Goal: Transaction & Acquisition: Obtain resource

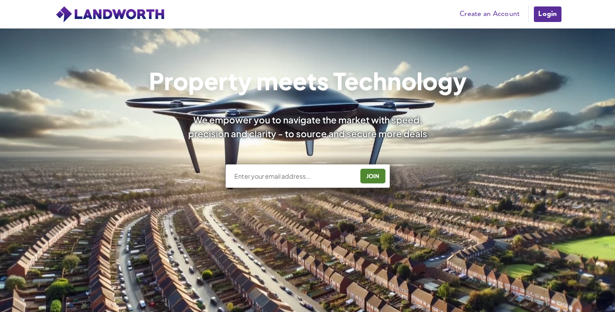
scroll to position [155, 0]
click at [313, 175] on input "text" at bounding box center [293, 176] width 120 height 9
type input "[PERSON_NAME][EMAIL_ADDRESS][PERSON_NAME][DOMAIN_NAME]"
click at [380, 178] on div "JOIN" at bounding box center [373, 176] width 20 height 14
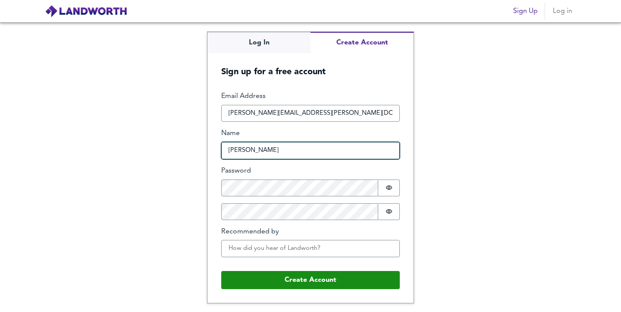
type input "Jess"
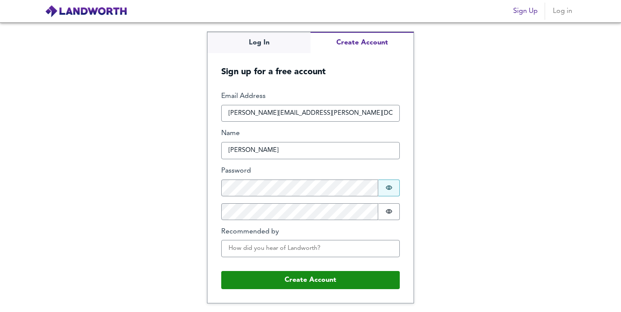
click at [385, 188] on button "Password is hidden" at bounding box center [389, 187] width 22 height 17
click at [207, 190] on div "Log In Create Account Sign up for a free account Email Address jessica.p.moreto…" at bounding box center [310, 166] width 621 height 289
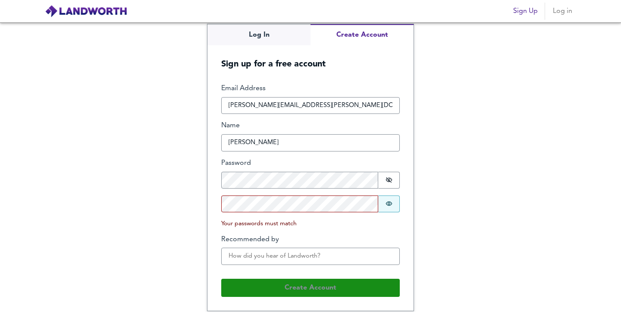
click at [386, 203] on icon "Show password" at bounding box center [389, 203] width 7 height 7
click at [196, 192] on div "Log In Create Account Sign up for a free account Email Address jessica.p.moreto…" at bounding box center [310, 166] width 621 height 289
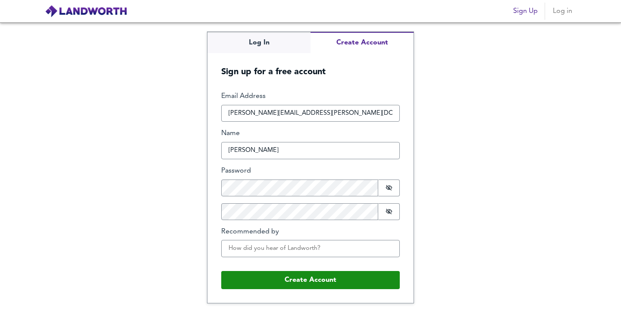
click at [277, 256] on div "Email Address jessica.p.moreton@hotmail.com Name Jess Password Password is show…" at bounding box center [310, 177] width 179 height 172
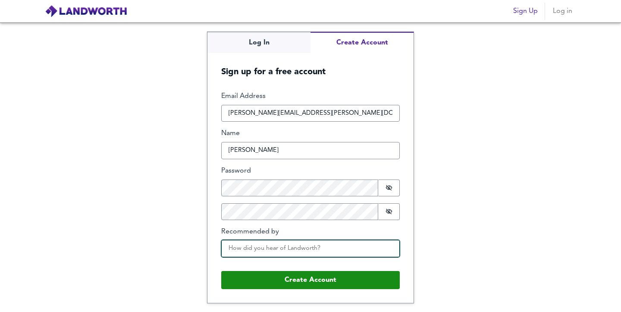
click at [287, 249] on input "Recommended by" at bounding box center [310, 248] width 179 height 17
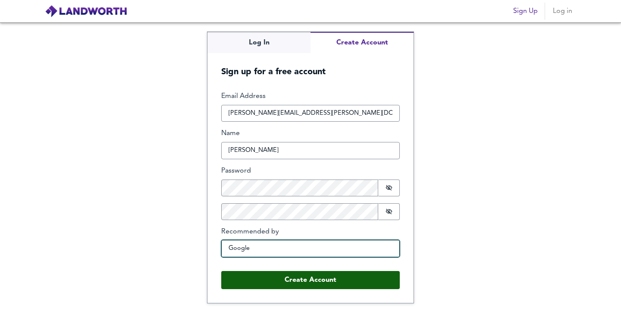
type input "Google"
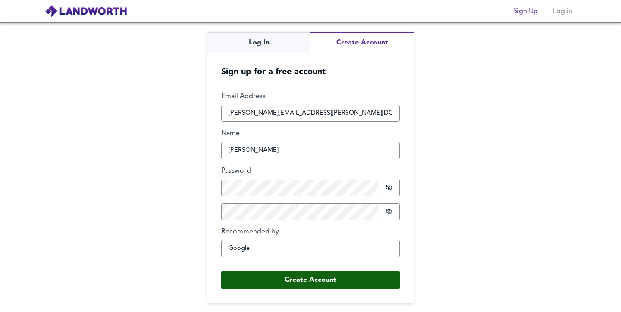
click at [341, 281] on button "Create Account" at bounding box center [310, 280] width 179 height 18
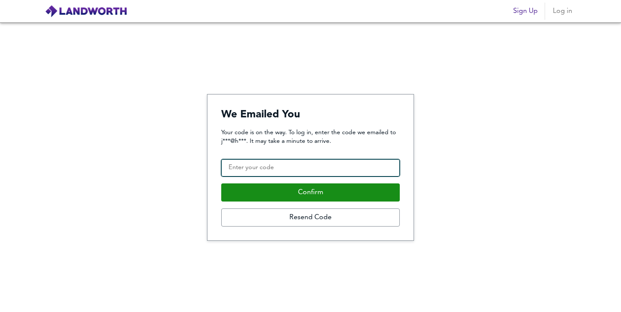
click at [318, 169] on input "Confirmation Code" at bounding box center [310, 167] width 179 height 17
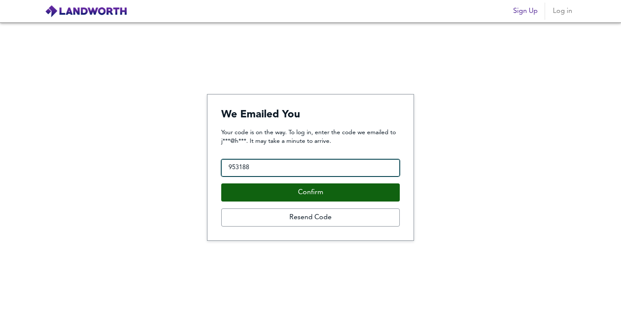
type input "953188"
click at [321, 198] on button "Confirm" at bounding box center [310, 192] width 179 height 18
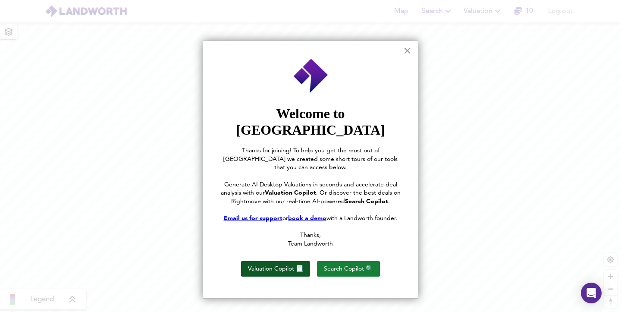
click at [283, 261] on button "Valuation Copilot 📃" at bounding box center [275, 269] width 69 height 16
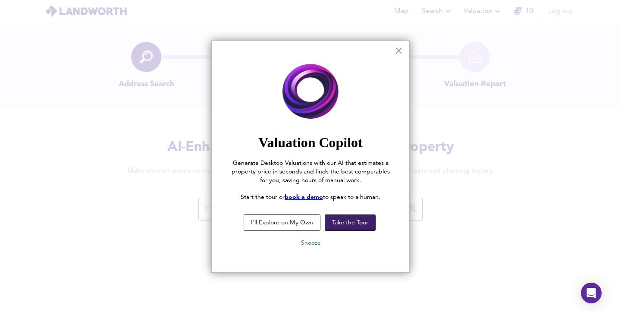
click at [362, 225] on button "Take the Tour" at bounding box center [350, 222] width 51 height 16
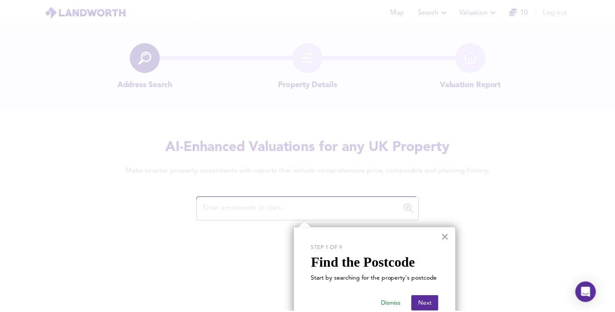
scroll to position [21, 0]
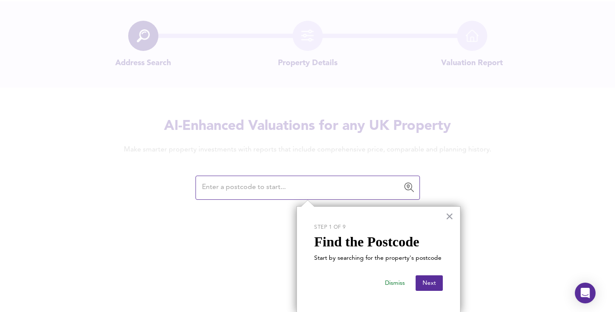
click at [269, 194] on input "text" at bounding box center [301, 187] width 204 height 16
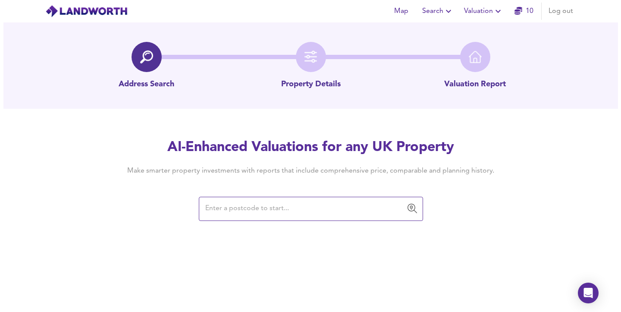
scroll to position [0, 0]
paste input "N18 1XA,"
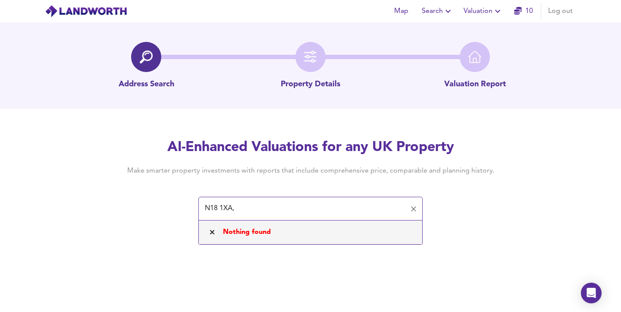
click at [220, 209] on input "N18 1XA," at bounding box center [304, 209] width 204 height 16
click at [247, 208] on input "N181XA," at bounding box center [304, 209] width 204 height 16
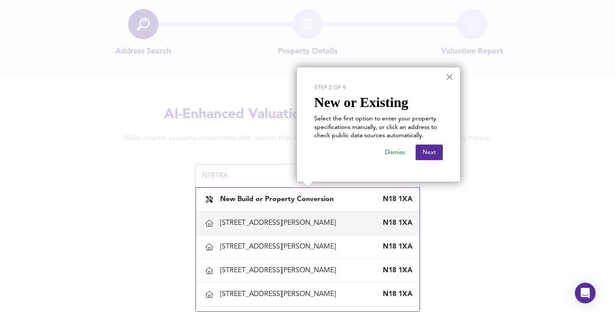
scroll to position [41, 0]
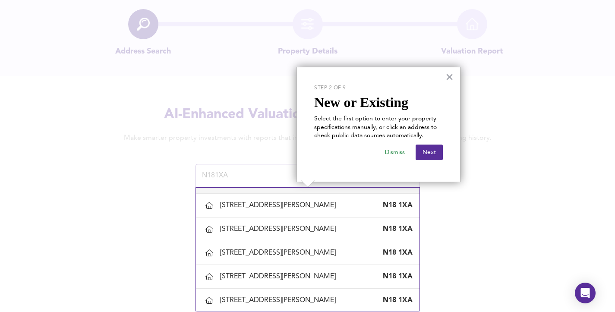
click at [400, 151] on button "Dismiss" at bounding box center [395, 152] width 34 height 16
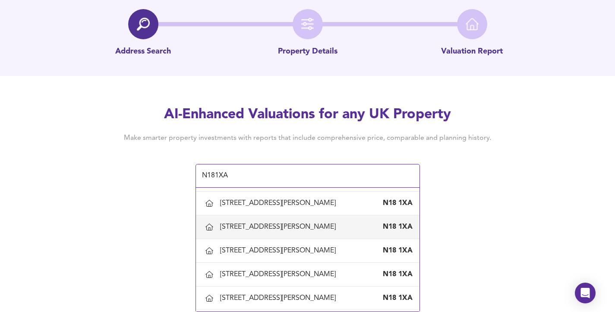
scroll to position [15, 0]
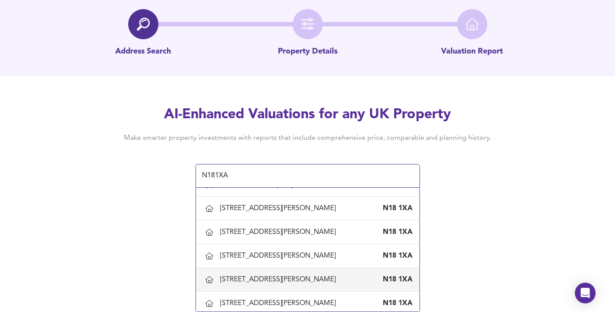
click at [322, 280] on div "4 Plowman Close, Edmonton, Enfield" at bounding box center [279, 279] width 119 height 9
type input "4 Plowman Close, Edmonton, Enfield"
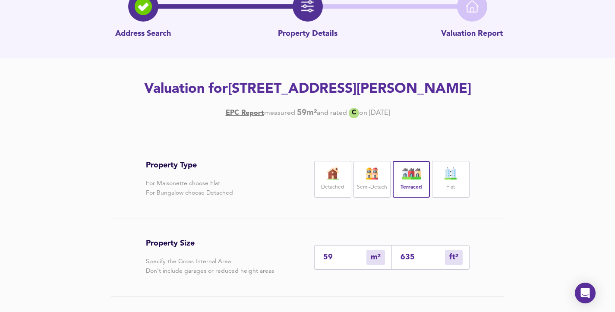
scroll to position [66, 0]
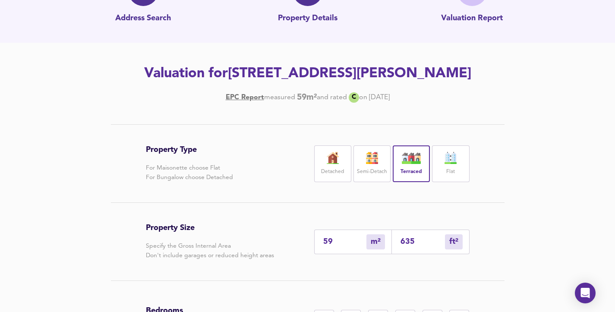
click at [445, 160] on img at bounding box center [450, 158] width 22 height 12
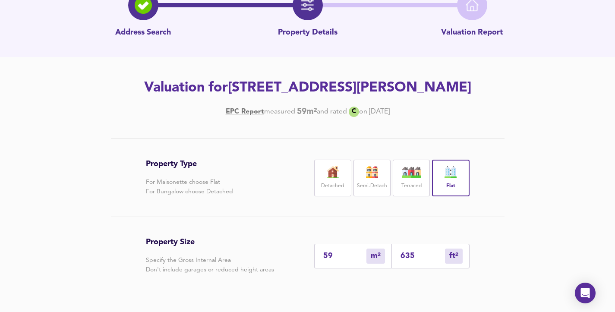
scroll to position [119, 0]
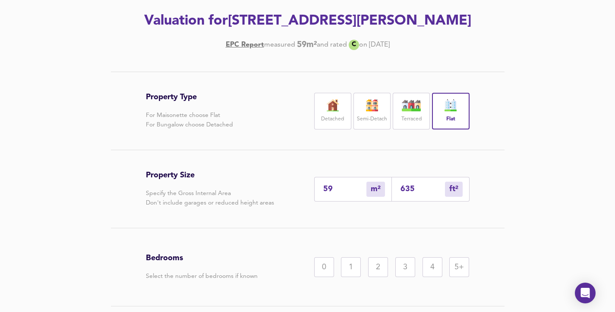
click at [354, 189] on input "59" at bounding box center [344, 189] width 43 height 9
type input "59"
type input "635"
type input "5"
type input "54"
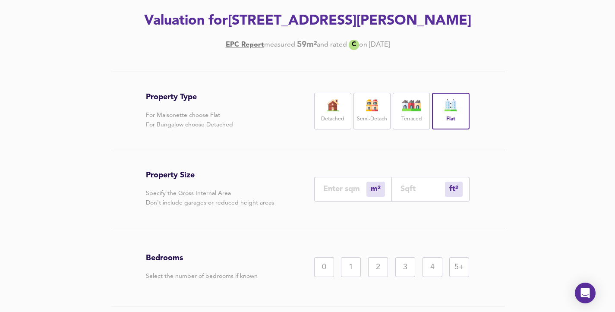
type input "2"
type input "22"
type input "29"
type input "312"
type input "29"
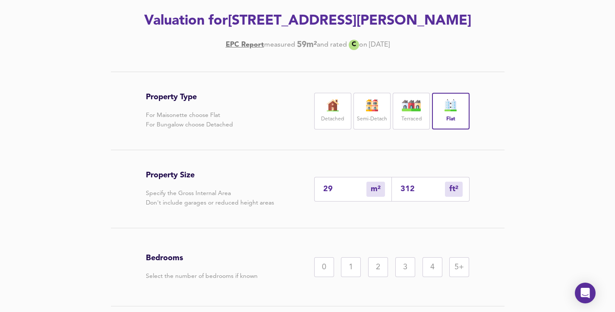
click at [326, 264] on div "0" at bounding box center [324, 267] width 20 height 20
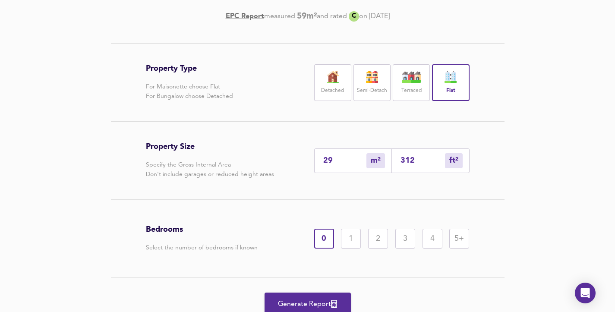
scroll to position [164, 0]
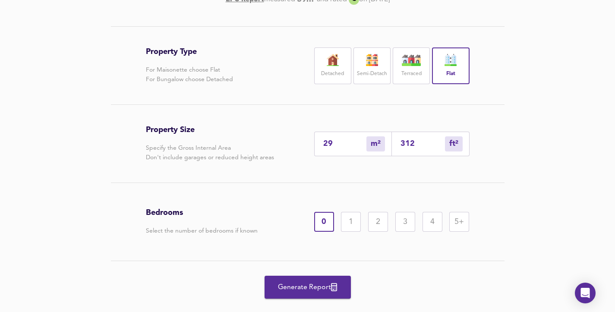
click at [299, 282] on span "Generate Report" at bounding box center [307, 287] width 69 height 12
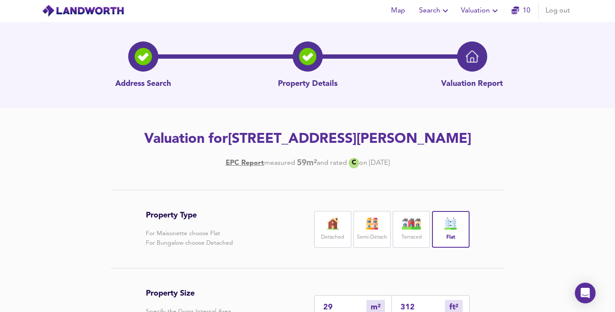
scroll to position [0, 0]
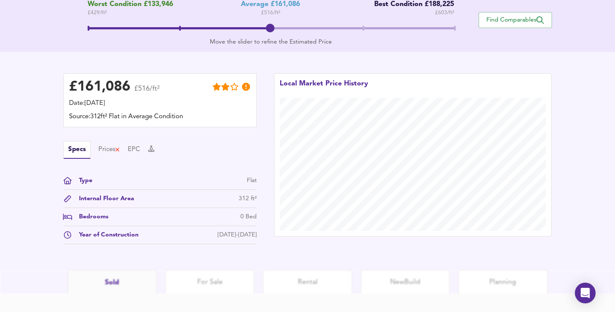
scroll to position [241, 0]
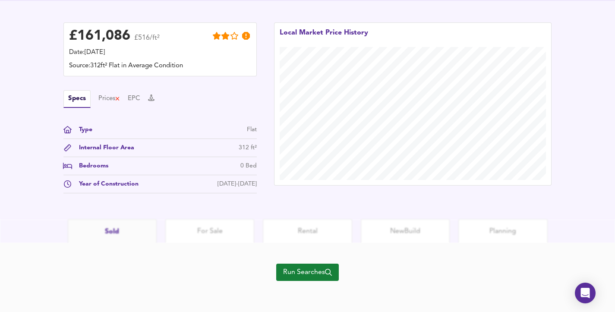
click at [316, 277] on span "Run Searches" at bounding box center [307, 272] width 49 height 12
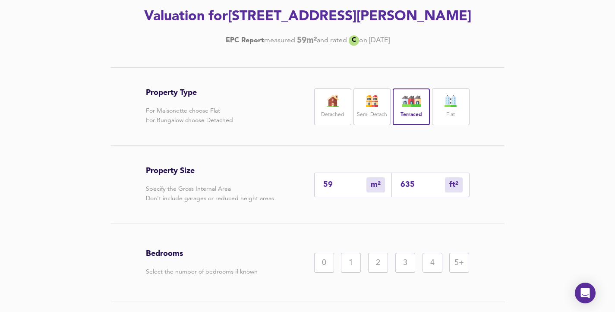
scroll to position [180, 0]
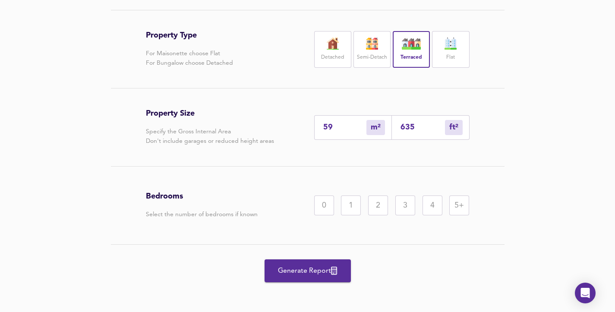
click at [337, 129] on input "59" at bounding box center [344, 127] width 43 height 9
type input "5"
type input "54"
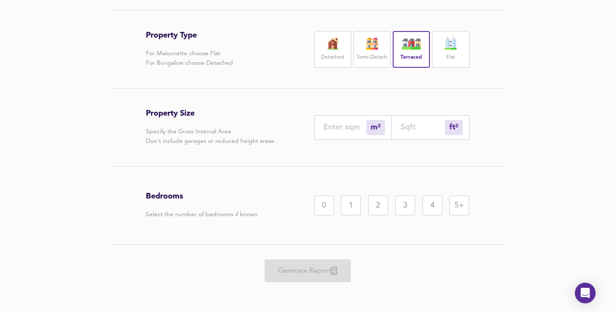
type input "2"
type input "22"
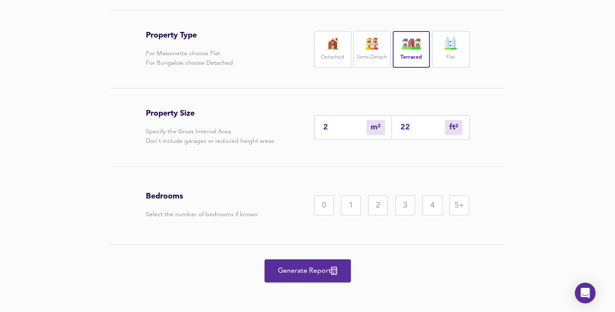
type input "29"
type input "312"
type input "29"
click at [339, 178] on div "Bedrooms Select the number of bedrooms if known 0 1 2 3 4 5+" at bounding box center [307, 205] width 323 height 78
click at [320, 210] on div "0" at bounding box center [324, 205] width 20 height 20
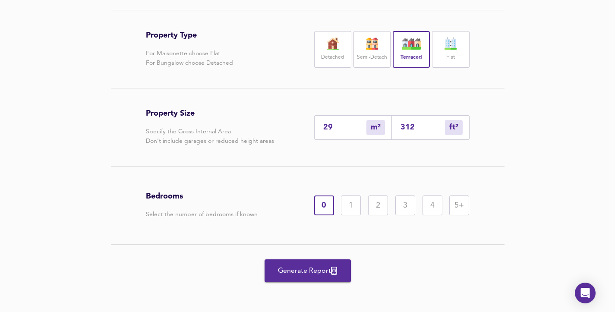
click at [455, 56] on div "Flat" at bounding box center [450, 49] width 37 height 37
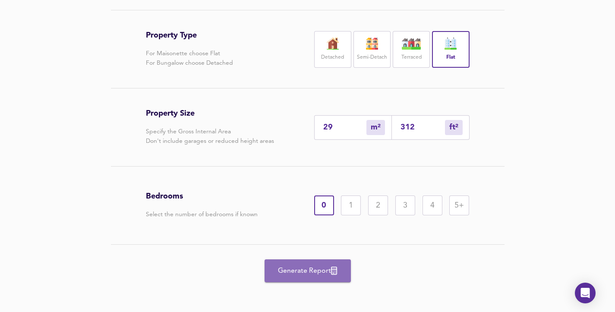
click at [304, 273] on span "Generate Report" at bounding box center [307, 271] width 69 height 12
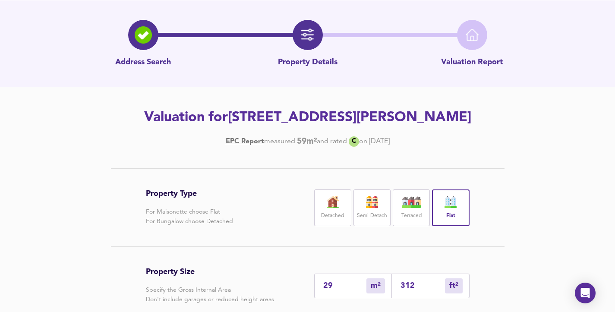
scroll to position [0, 0]
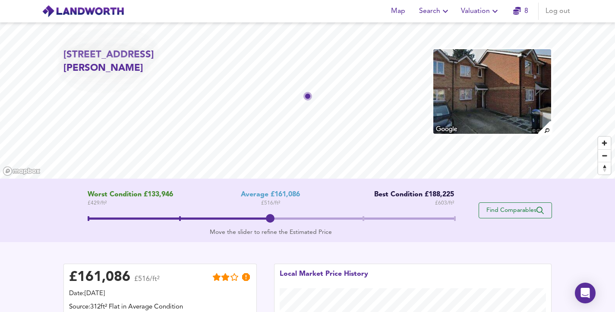
click at [518, 208] on span "Find Comparables" at bounding box center [515, 210] width 64 height 8
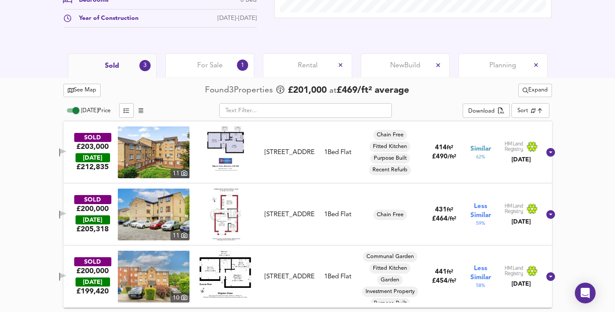
scroll to position [216, 0]
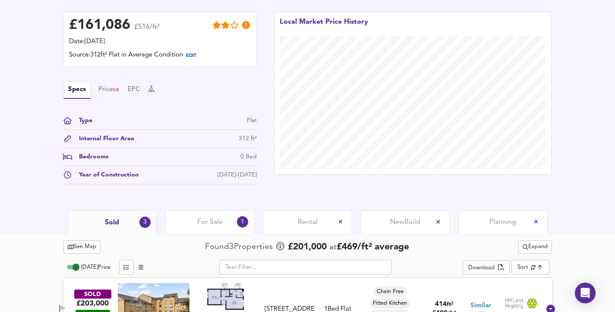
click at [196, 220] on div "For Sale 1" at bounding box center [209, 222] width 89 height 24
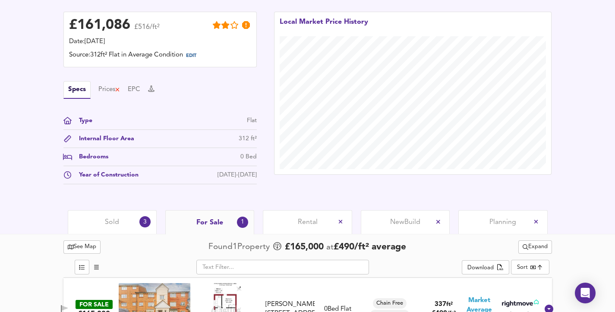
scroll to position [248, 0]
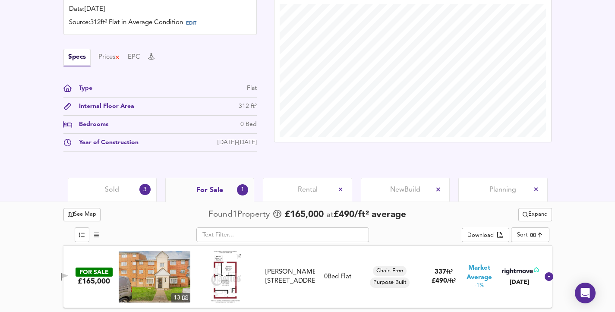
click at [232, 279] on img at bounding box center [226, 277] width 30 height 52
click at [166, 273] on img at bounding box center [155, 277] width 72 height 52
